Goal: Find specific page/section: Find specific page/section

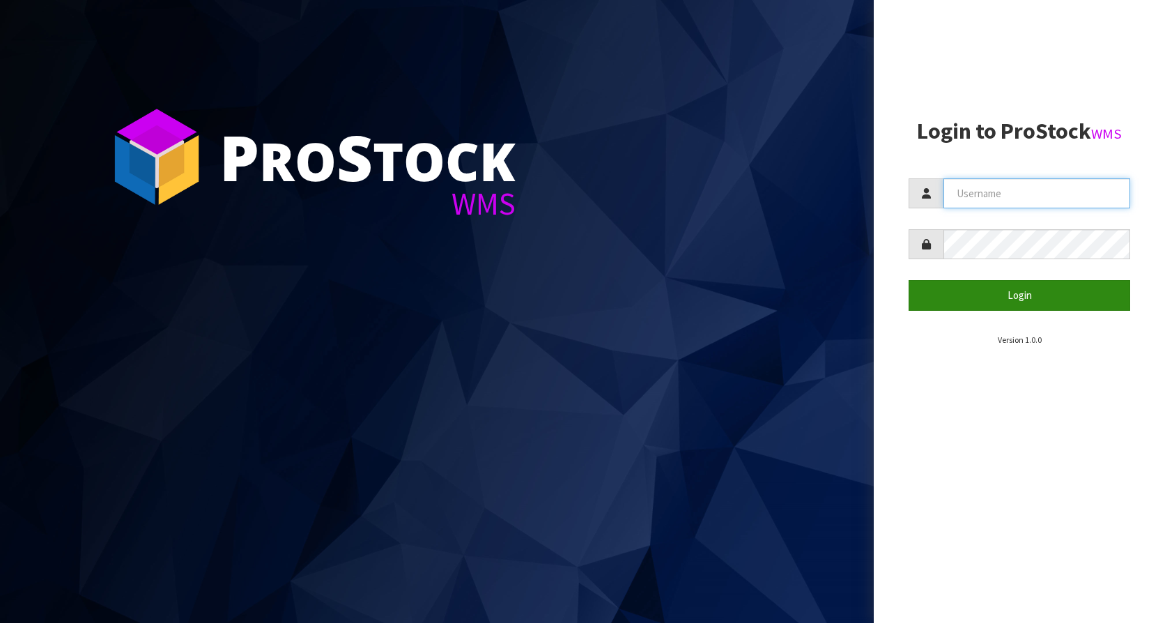
type input "KitchenAid"
click at [1000, 305] on button "Login" at bounding box center [1020, 295] width 222 height 30
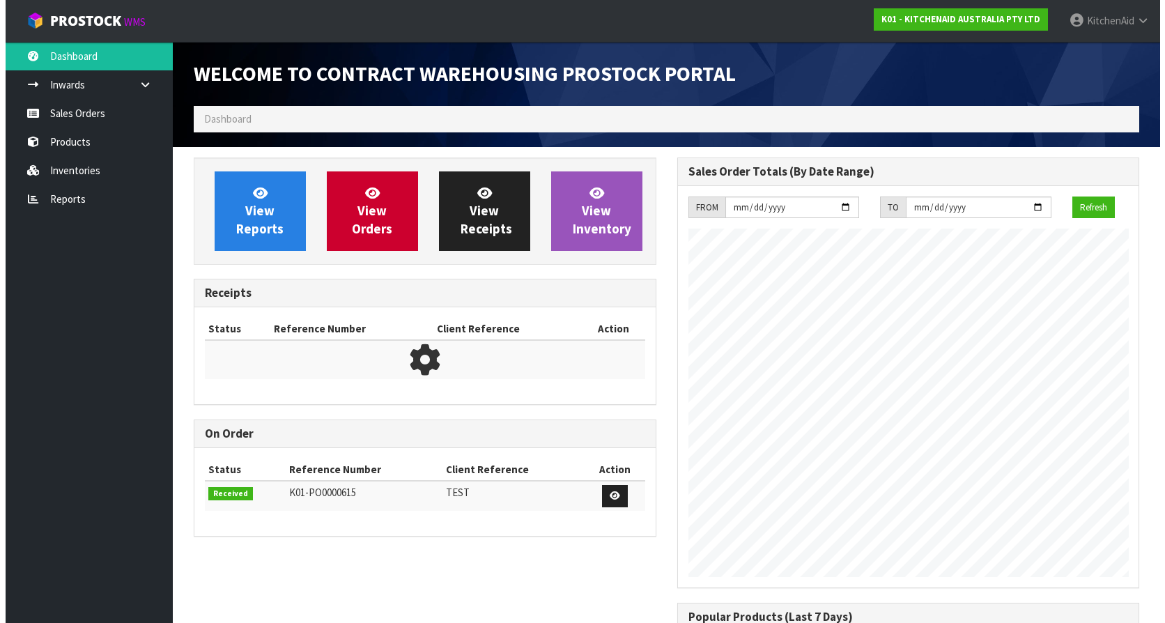
scroll to position [773, 483]
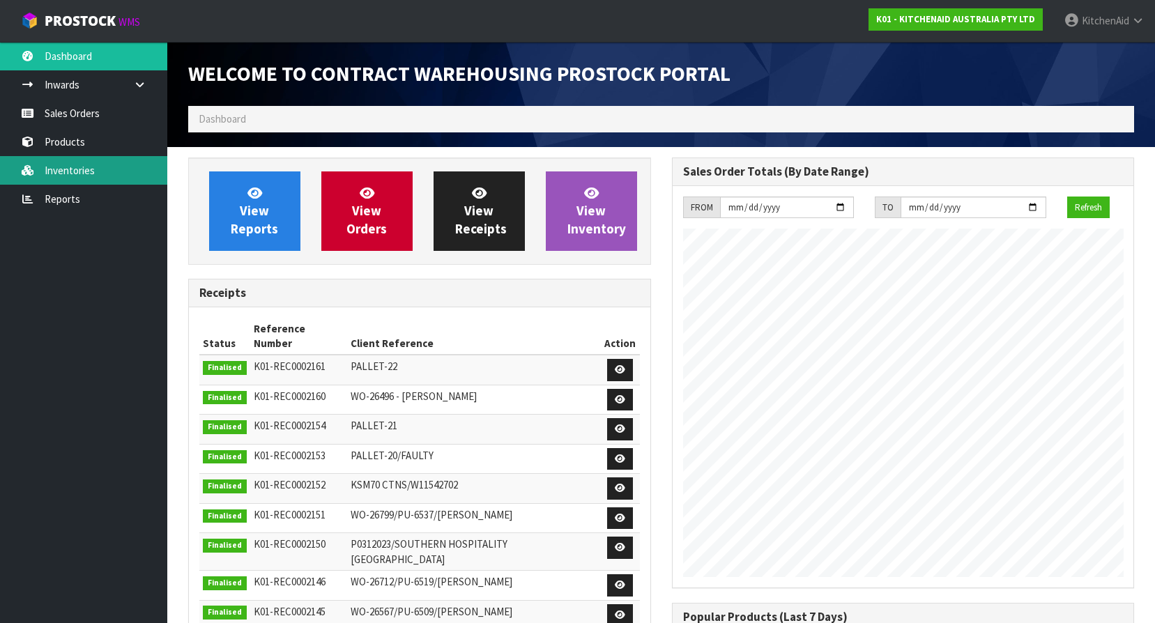
click at [56, 164] on link "Inventories" at bounding box center [83, 170] width 167 height 29
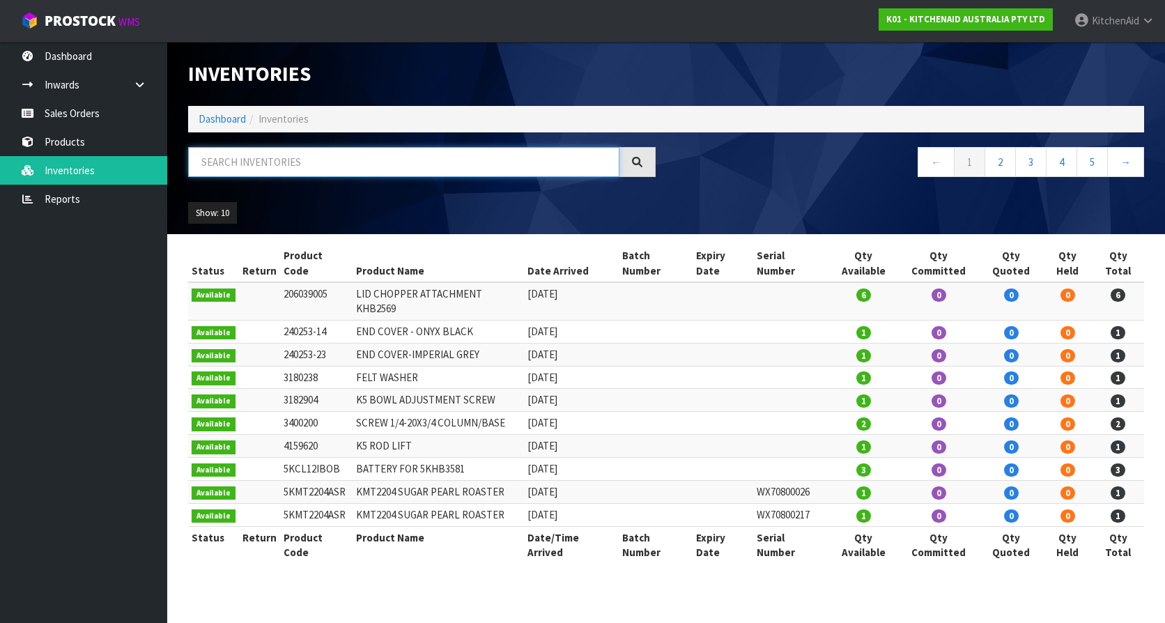
click at [312, 164] on input "text" at bounding box center [403, 162] width 431 height 30
click at [57, 151] on link "Products" at bounding box center [83, 142] width 167 height 29
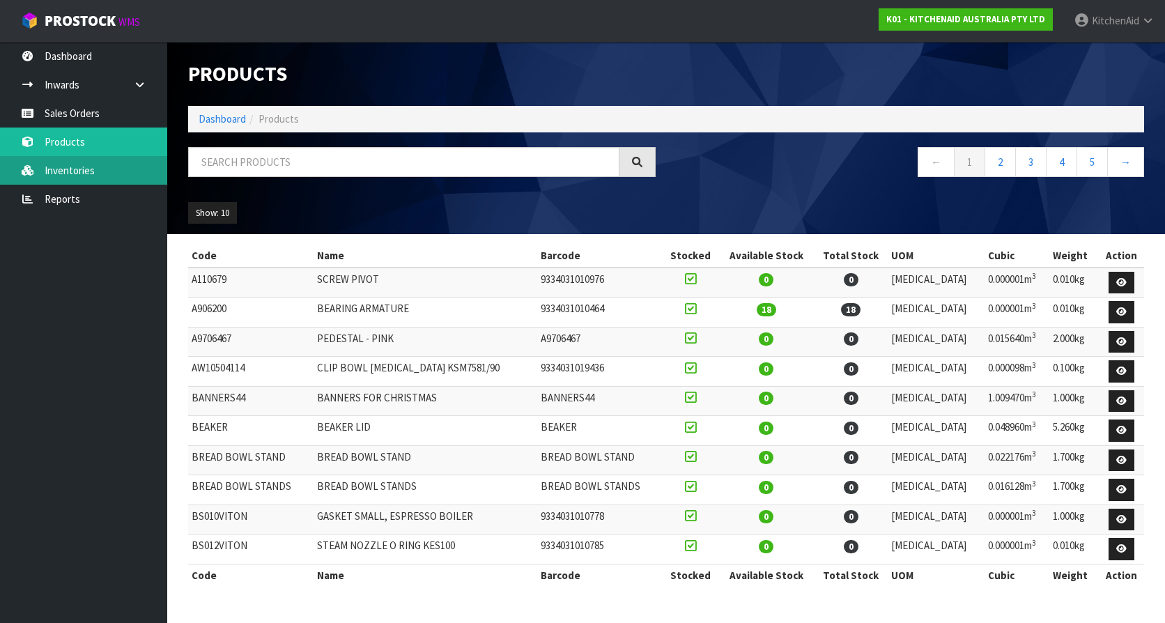
click at [99, 169] on link "Inventories" at bounding box center [83, 170] width 167 height 29
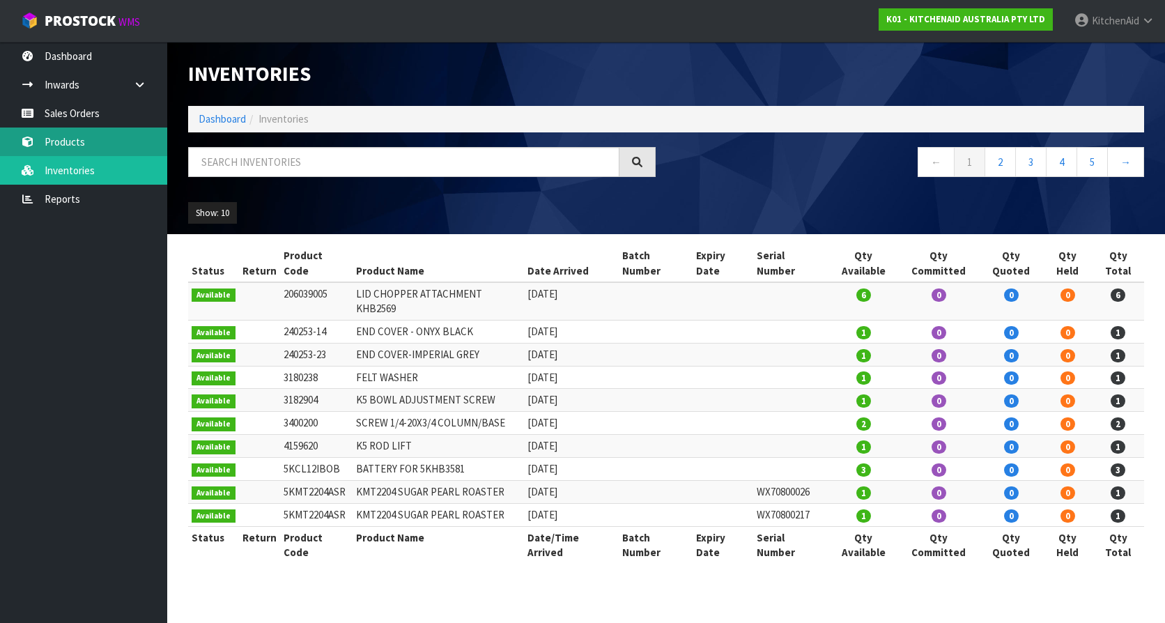
click at [63, 146] on link "Products" at bounding box center [83, 142] width 167 height 29
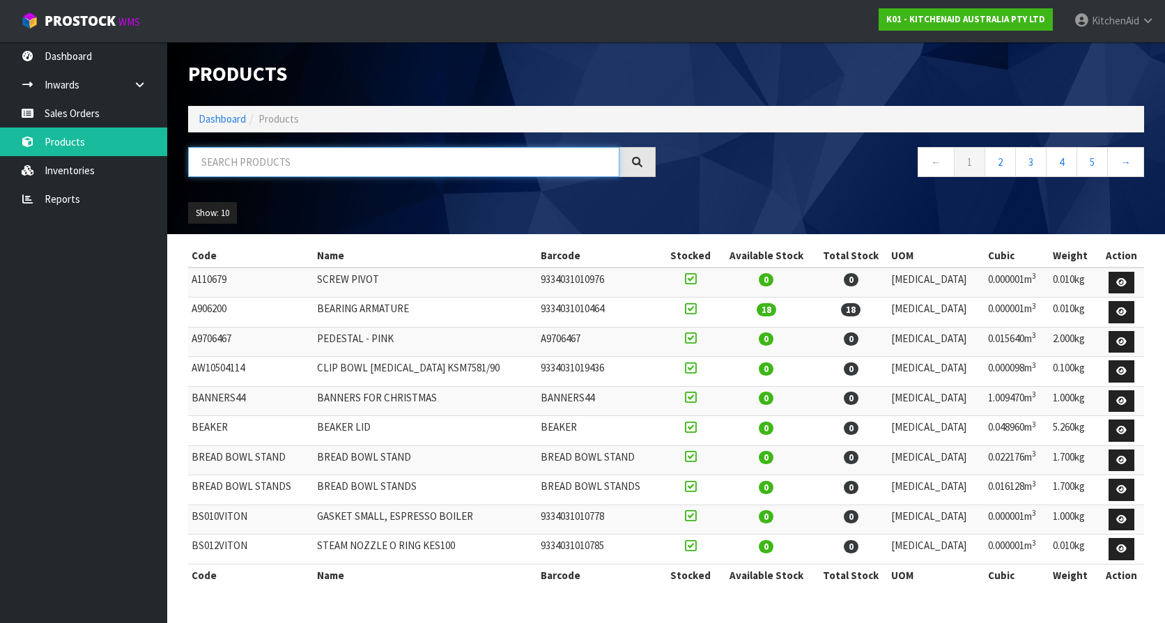
click at [263, 162] on input "text" at bounding box center [403, 162] width 431 height 30
paste input "W11575000"
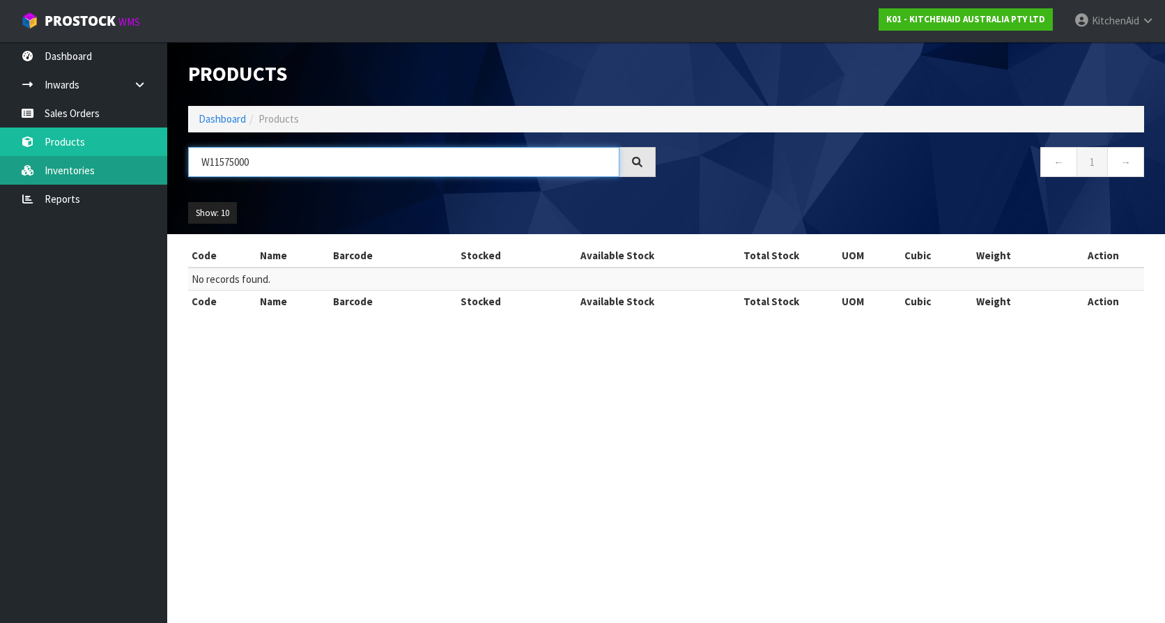
type input "W11575000"
click at [58, 181] on link "Inventories" at bounding box center [83, 170] width 167 height 29
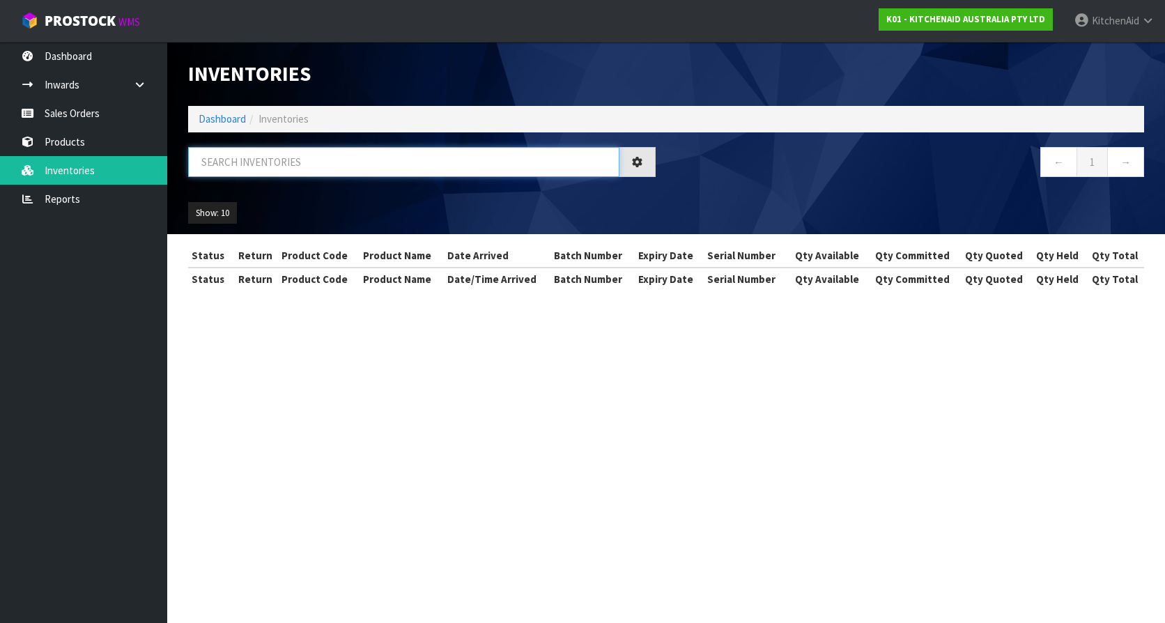
click at [290, 168] on input "text" at bounding box center [403, 162] width 431 height 30
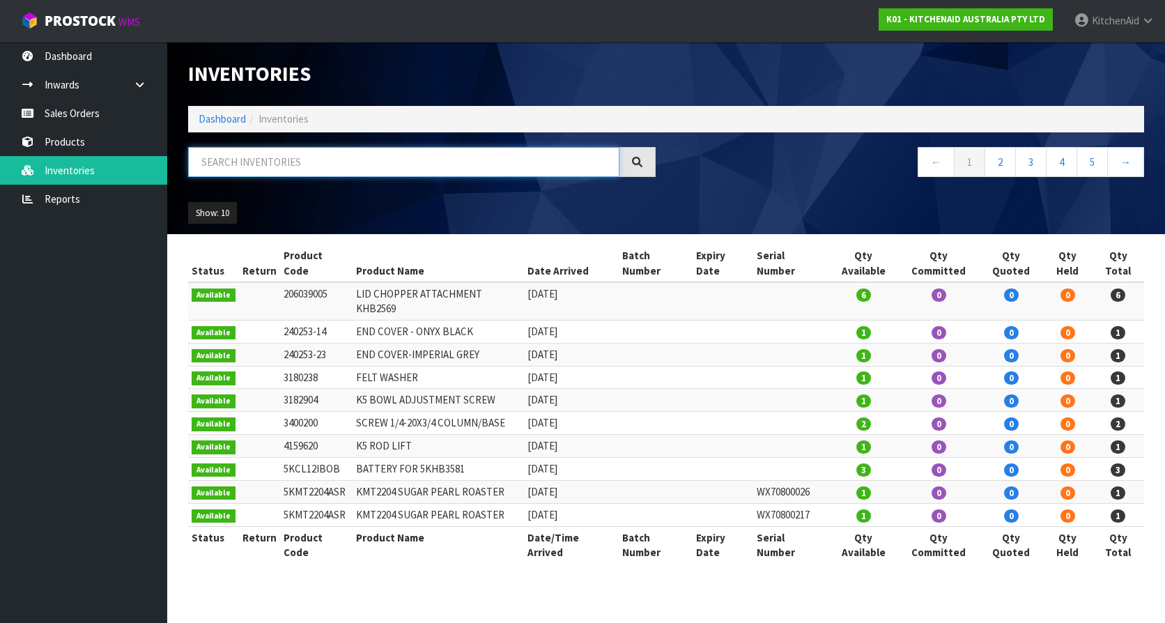
paste input "W11575000"
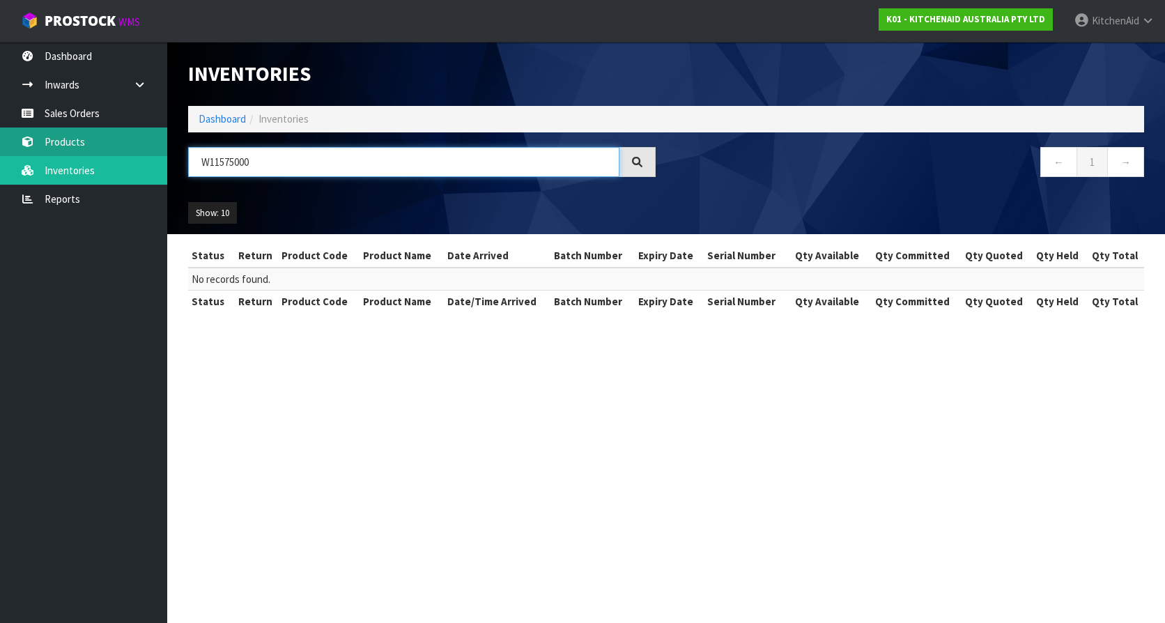
type input "W11575000"
click at [51, 146] on link "Products" at bounding box center [83, 142] width 167 height 29
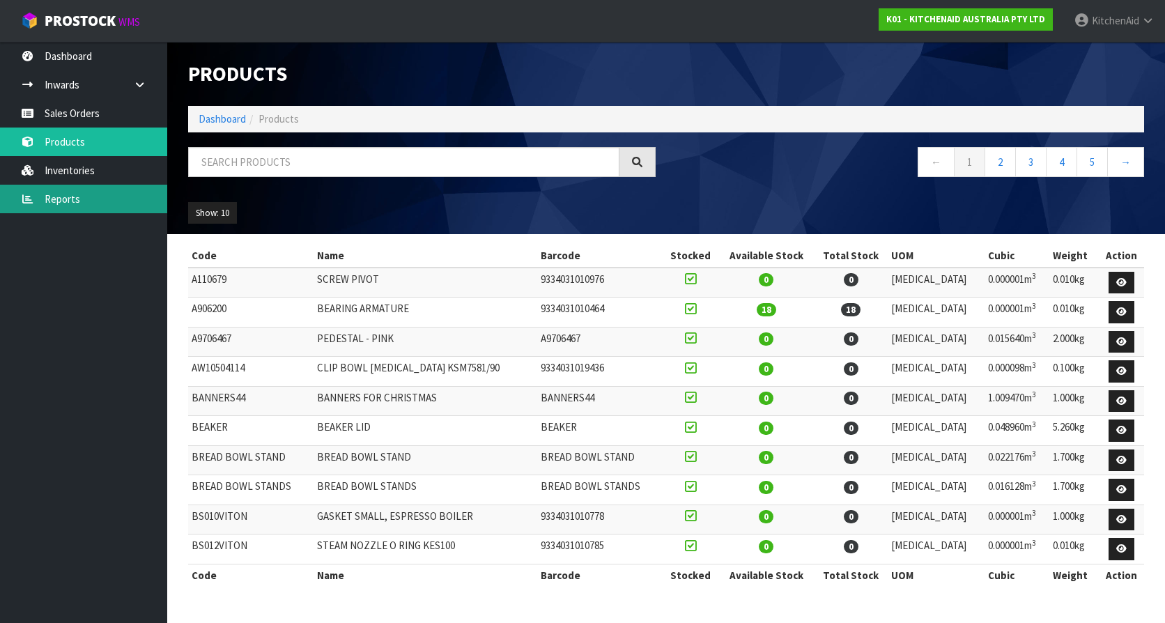
click at [75, 198] on link "Reports" at bounding box center [83, 199] width 167 height 29
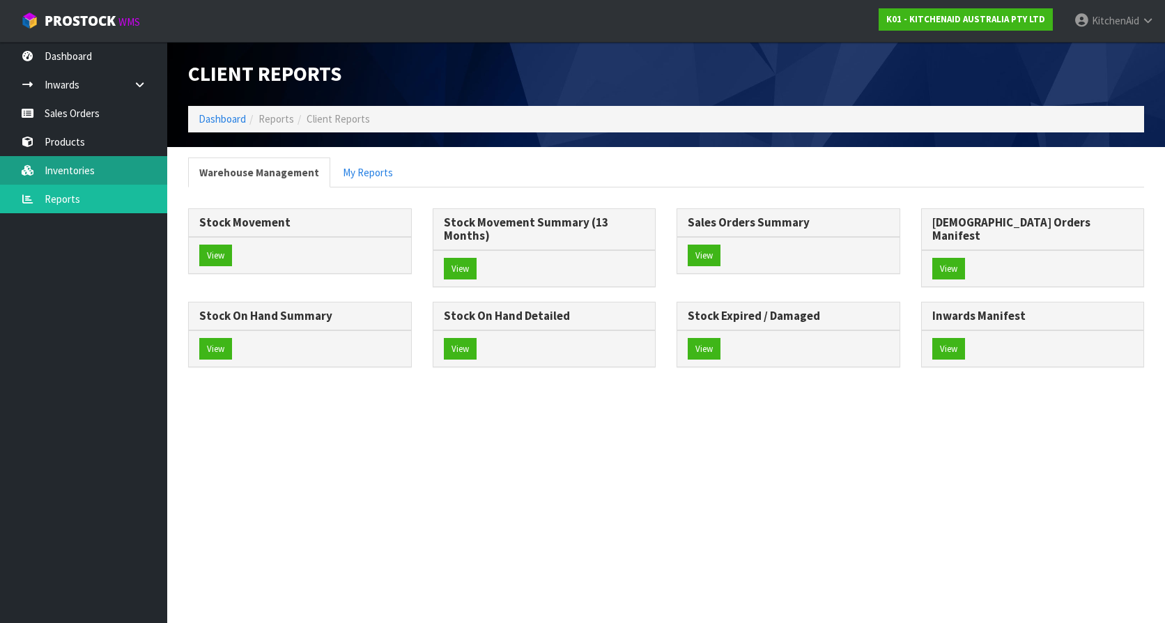
click at [82, 175] on link "Inventories" at bounding box center [83, 170] width 167 height 29
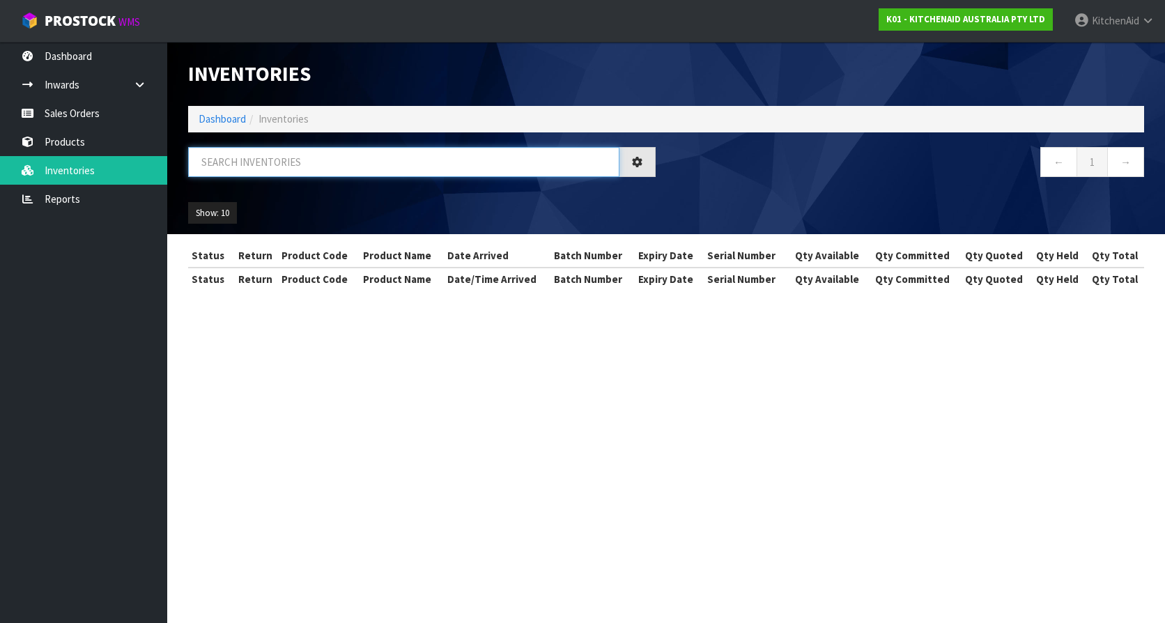
click at [297, 162] on input "text" at bounding box center [403, 162] width 431 height 30
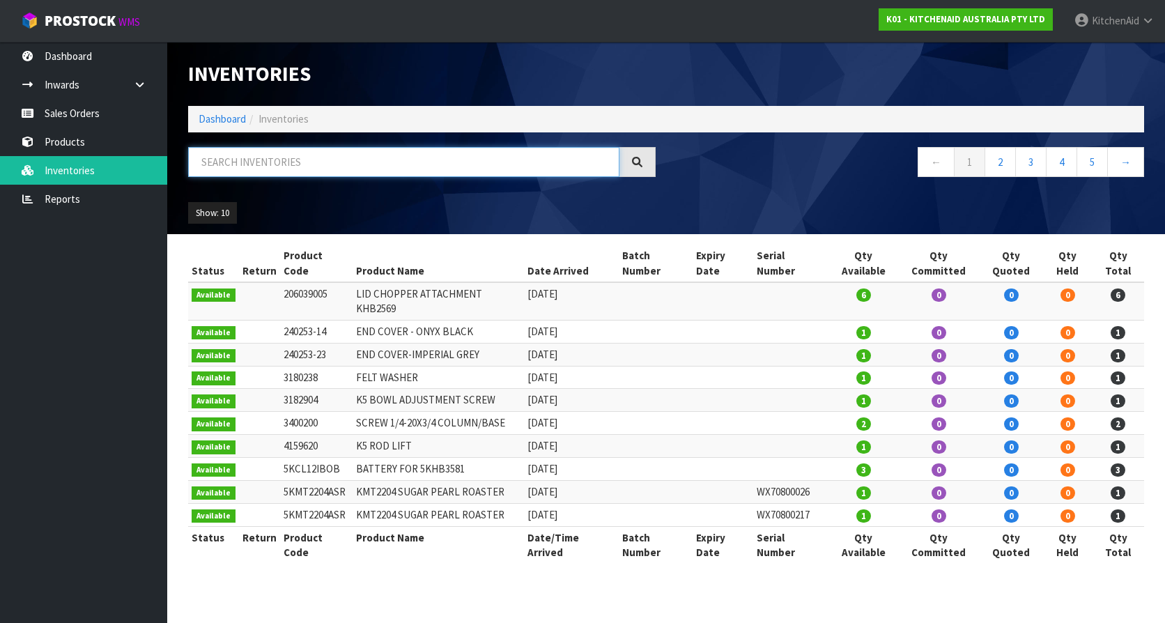
paste input "W11575000"
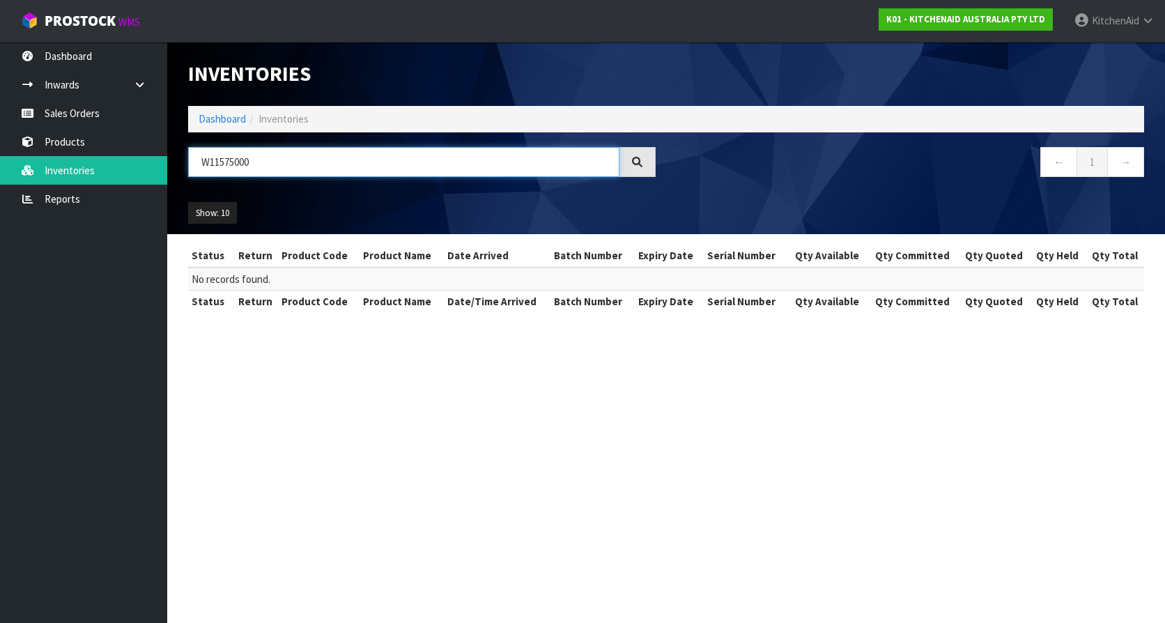
drag, startPoint x: 262, startPoint y: 162, endPoint x: 169, endPoint y: 174, distance: 94.2
click at [169, 174] on header "Inventories Dashboard Inventories W11575000 ← 1 → Show: 10 5 10 25 50 All Show …" at bounding box center [666, 138] width 998 height 192
paste input "305077"
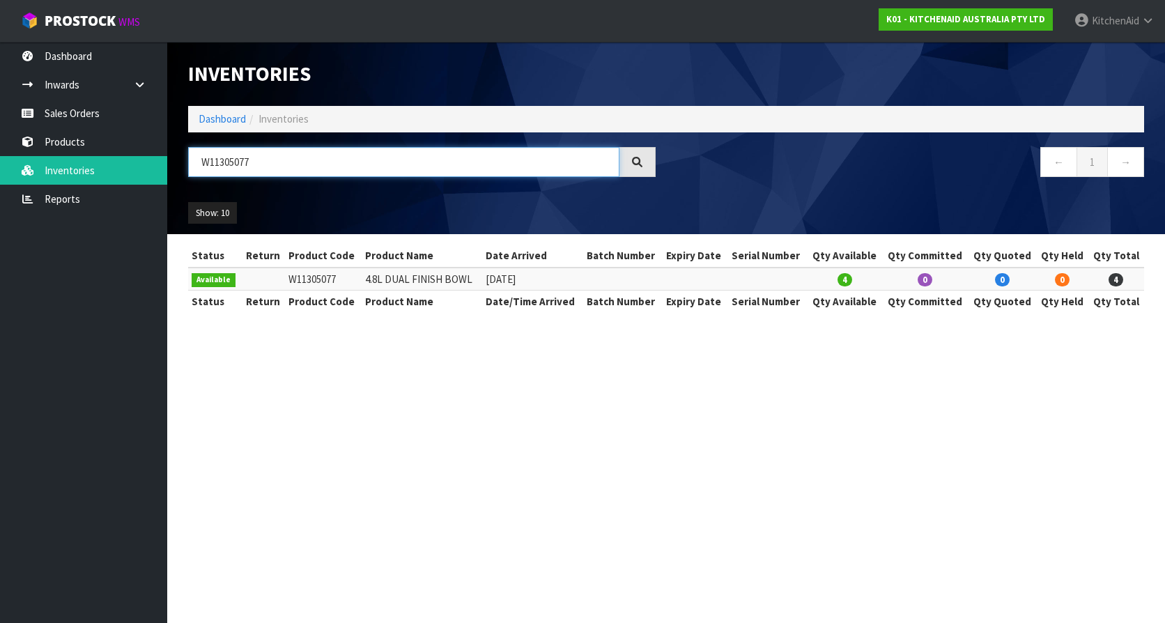
type input "W11305077"
click at [369, 369] on section "Inventories Dashboard Inventories W11305077 ← 1 → Show: 10 5 10 25 50 All Show …" at bounding box center [582, 311] width 1165 height 623
